Goal: Navigation & Orientation: Understand site structure

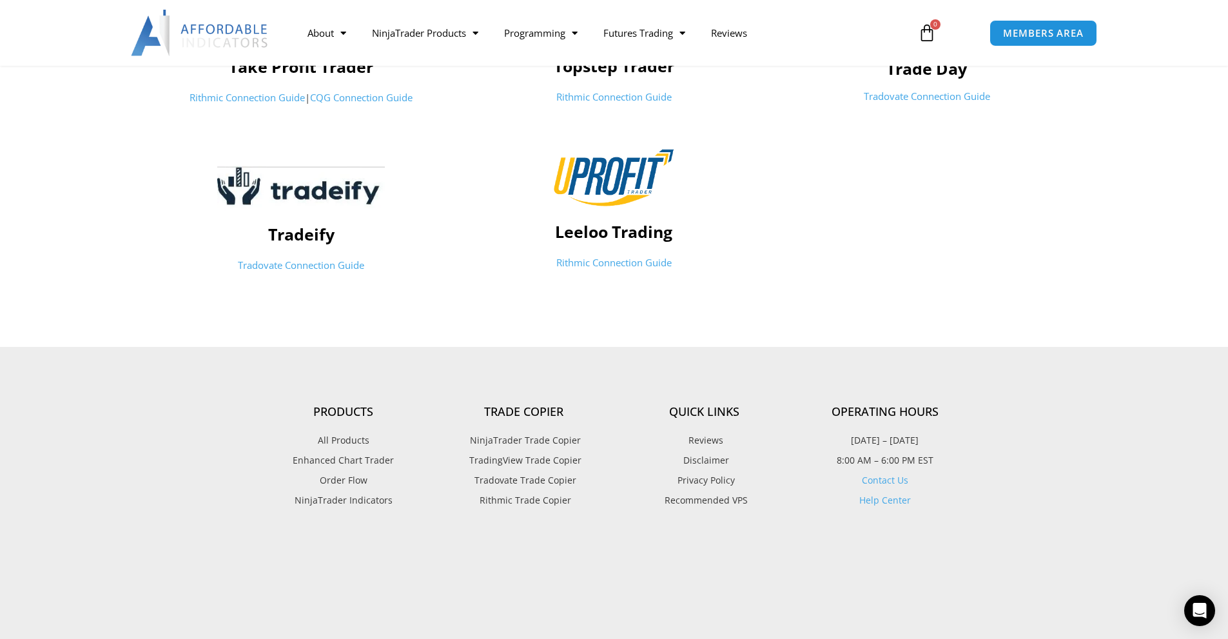
scroll to position [1134, 0]
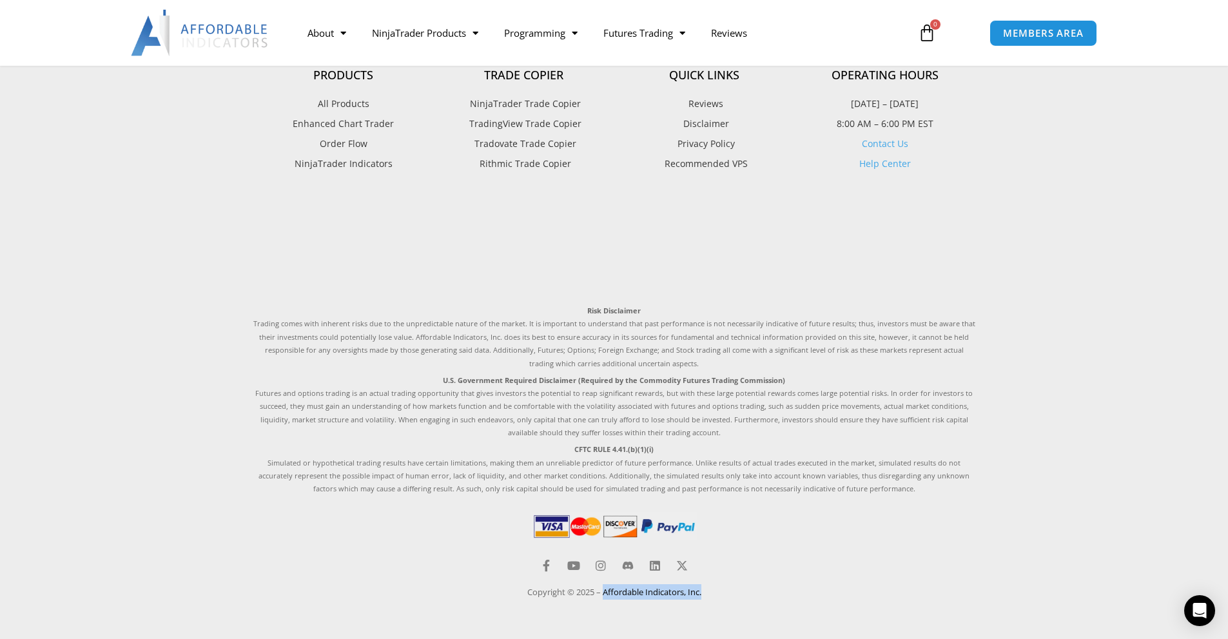
drag, startPoint x: 715, startPoint y: 592, endPoint x: 603, endPoint y: 590, distance: 111.5
click at [603, 590] on div "Copyright © 2025 – Affordable Indicators, Inc." at bounding box center [614, 591] width 722 height 15
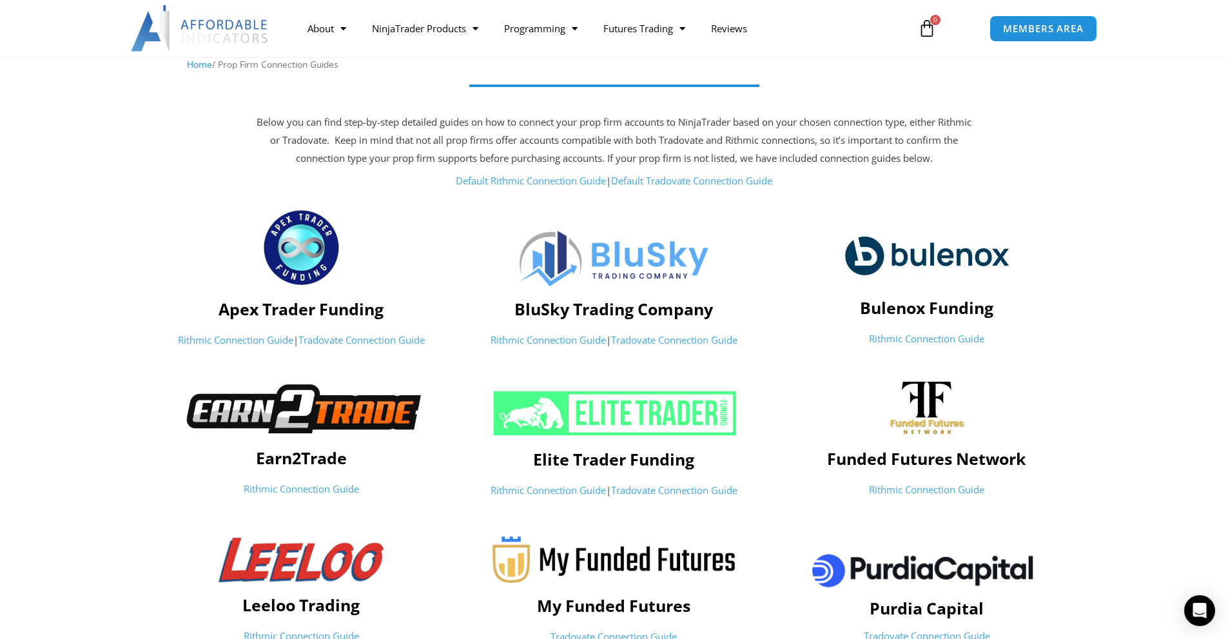
scroll to position [103, 0]
